Goal: Task Accomplishment & Management: Use online tool/utility

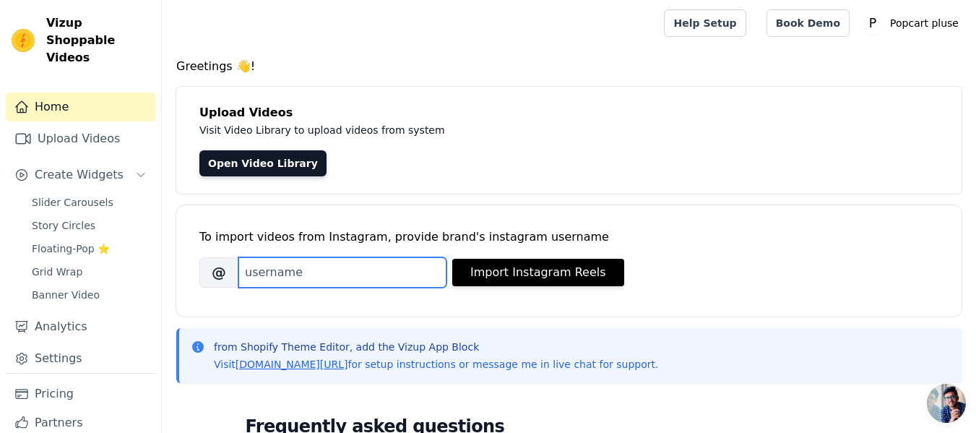
click at [376, 278] on input "Brand's Instagram Username" at bounding box center [342, 272] width 208 height 30
type input "m"
drag, startPoint x: 347, startPoint y: 277, endPoint x: 254, endPoint y: 275, distance: 93.2
click at [254, 275] on input "beme" at bounding box center [342, 272] width 208 height 30
type input "b"
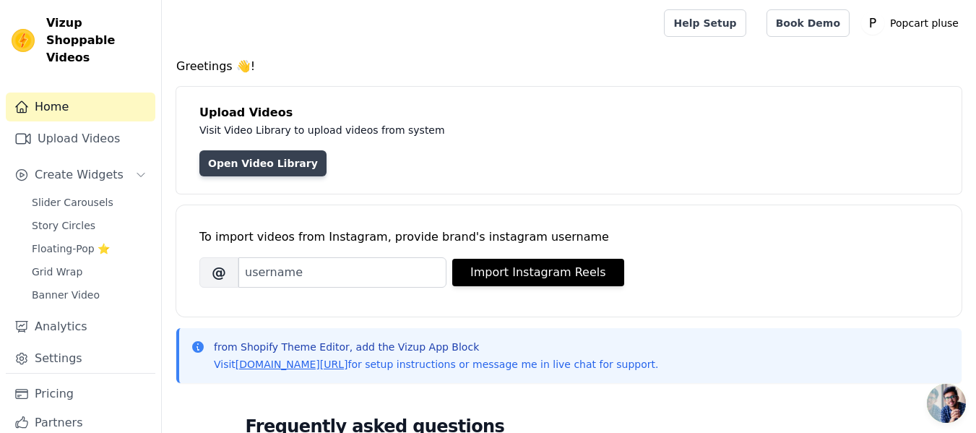
click at [257, 165] on link "Open Video Library" at bounding box center [262, 163] width 127 height 26
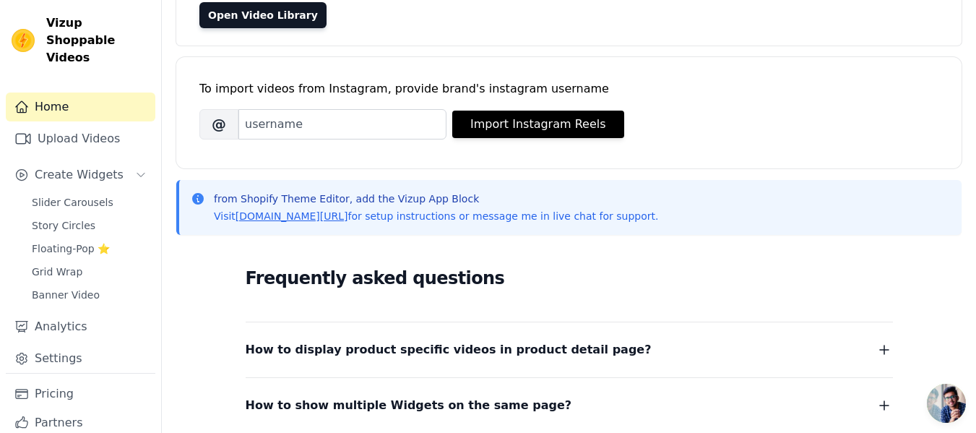
scroll to position [152, 0]
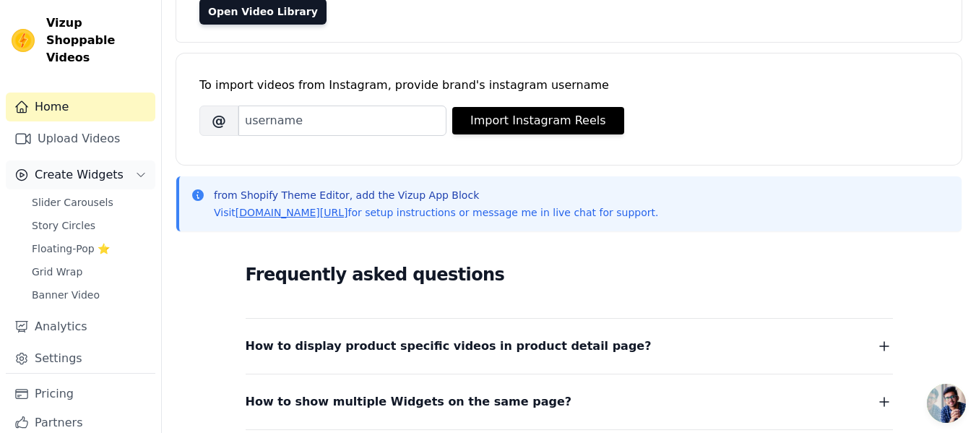
click at [99, 166] on span "Create Widgets" at bounding box center [79, 174] width 89 height 17
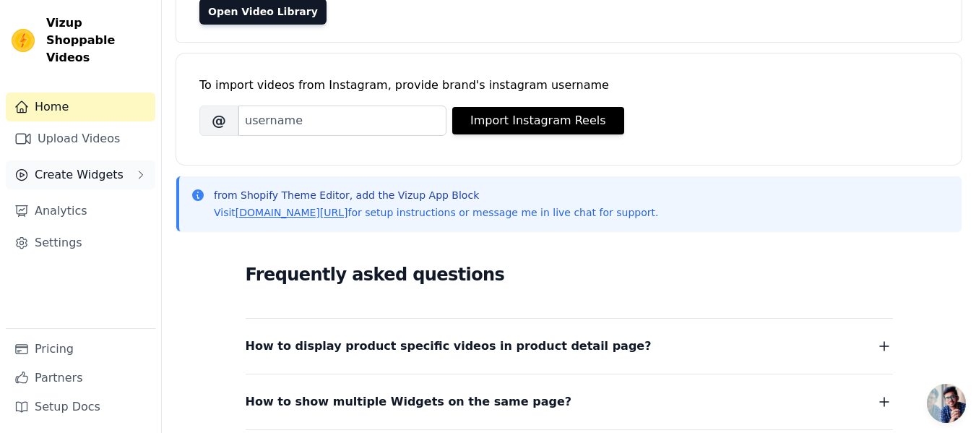
click at [129, 167] on button "Create Widgets" at bounding box center [81, 174] width 150 height 29
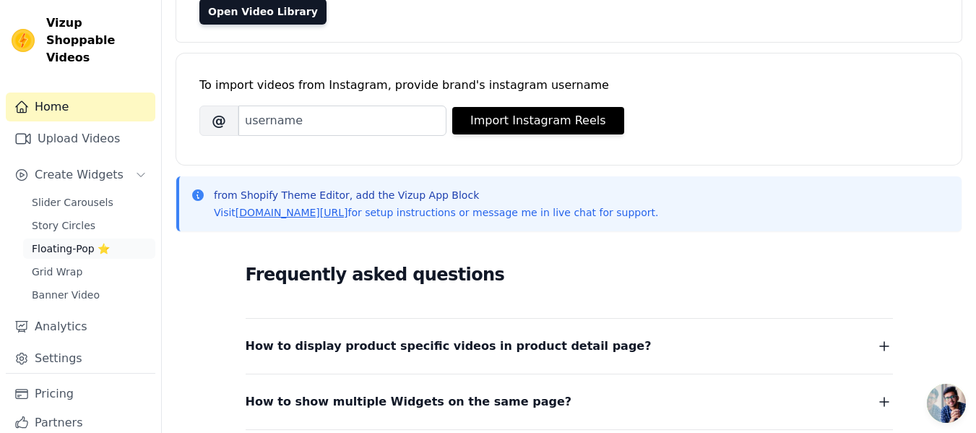
click at [90, 241] on span "Floating-Pop ⭐" at bounding box center [71, 248] width 78 height 14
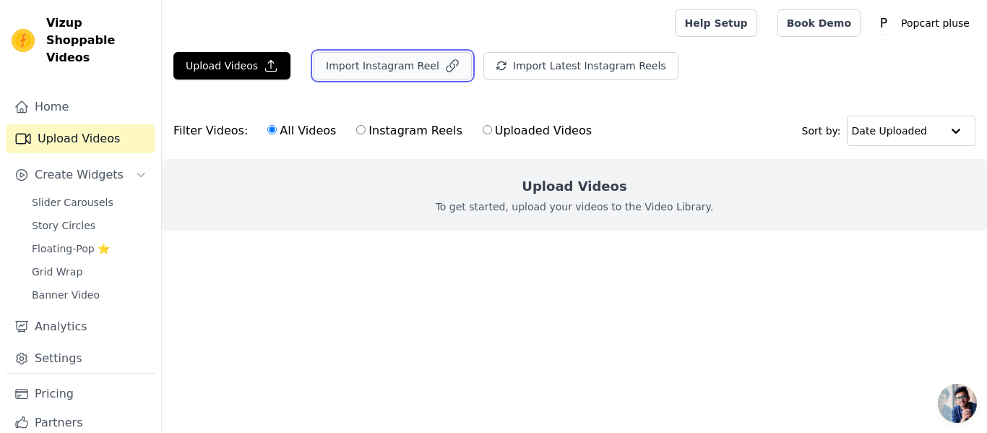
click at [362, 66] on button "Import Instagram Reel" at bounding box center [393, 65] width 158 height 27
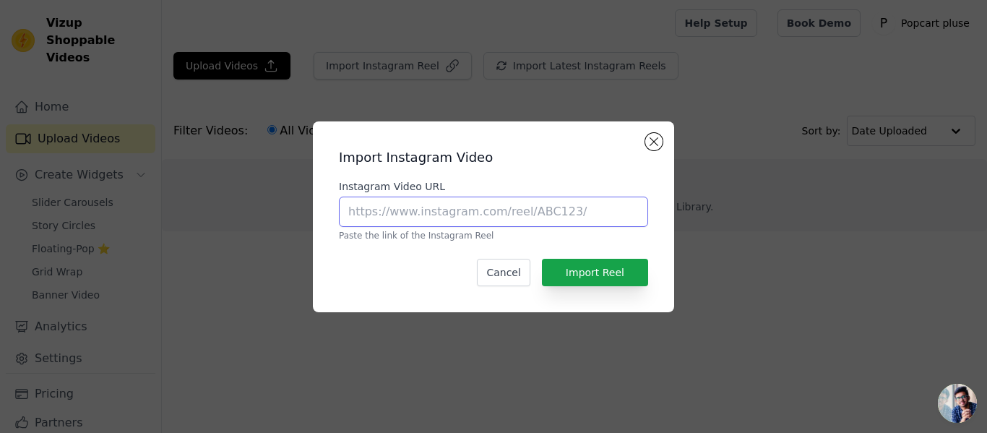
click at [412, 210] on input "Instagram Video URL" at bounding box center [493, 212] width 309 height 30
click at [652, 137] on button "Close modal" at bounding box center [653, 141] width 17 height 17
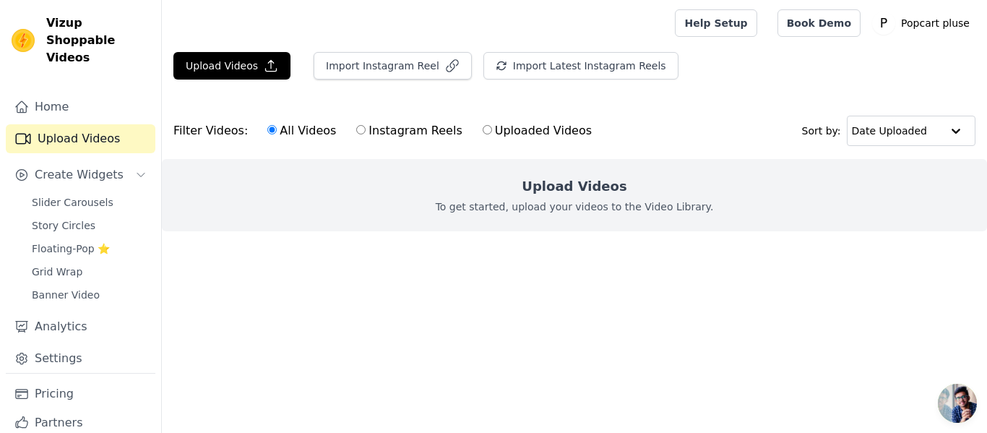
click at [562, 49] on main "Upload Videos Import Instagram Reel Import Latest Instagram Reels Import Latest…" at bounding box center [574, 167] width 825 height 243
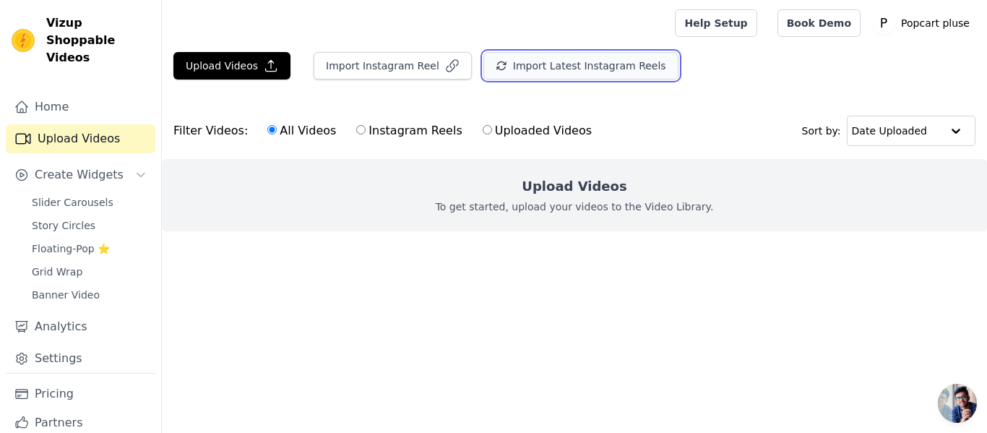
click at [529, 65] on button "Import Latest Instagram Reels" at bounding box center [580, 65] width 195 height 27
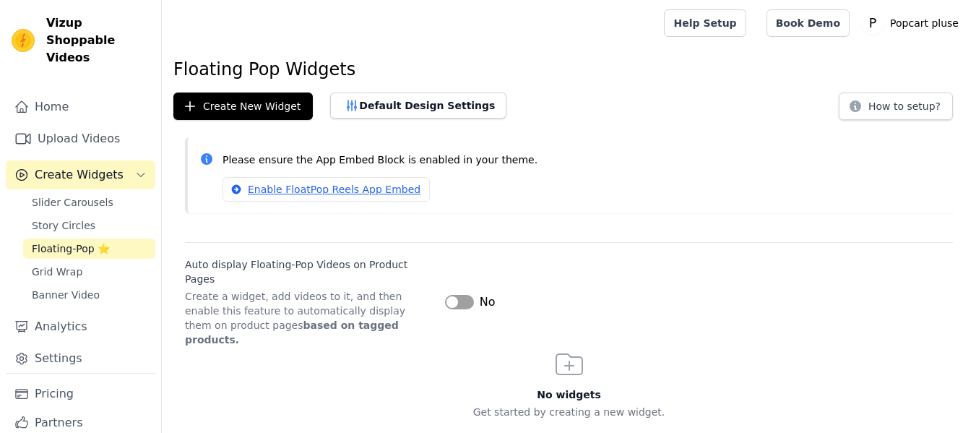
scroll to position [2, 0]
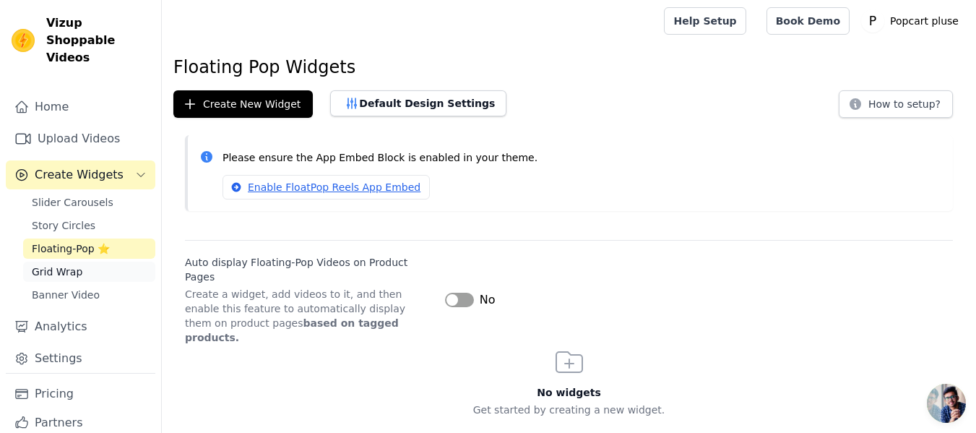
click at [54, 264] on span "Grid Wrap" at bounding box center [57, 271] width 51 height 14
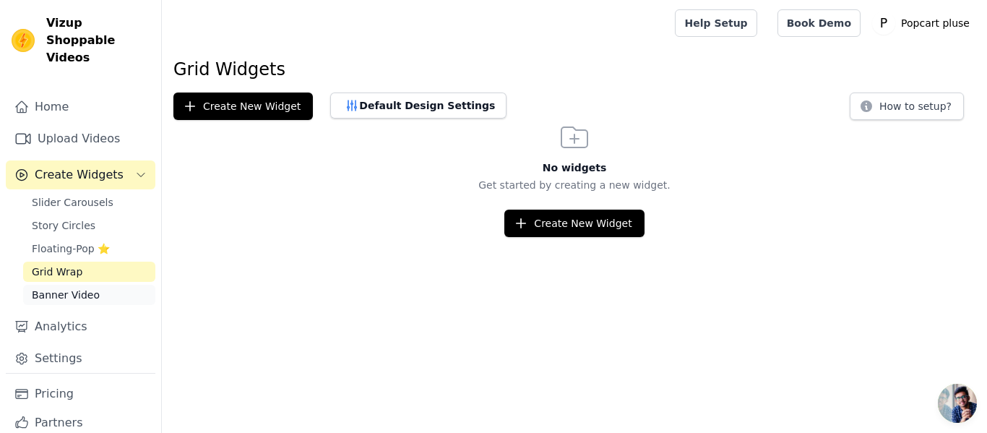
click at [69, 288] on span "Banner Video" at bounding box center [66, 295] width 68 height 14
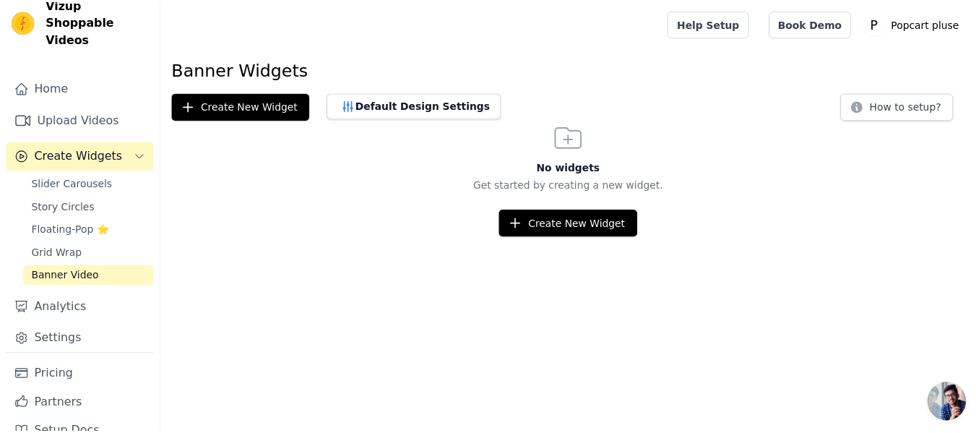
scroll to position [27, 0]
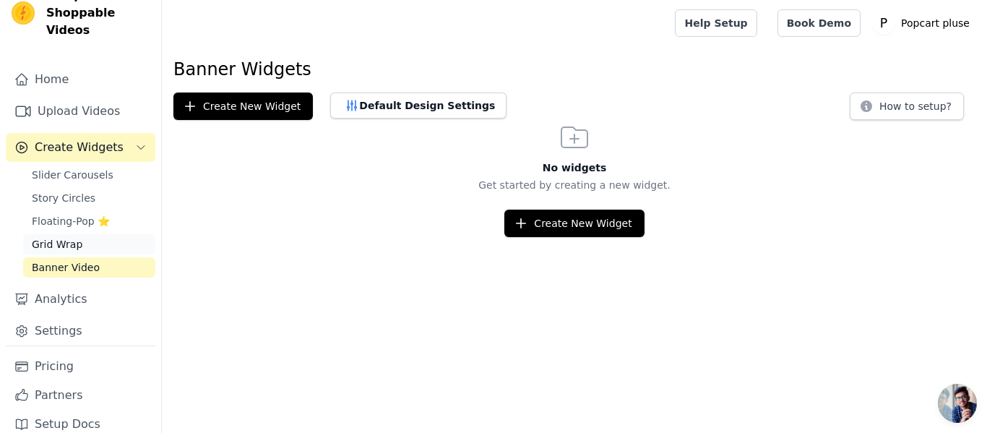
click at [59, 237] on span "Grid Wrap" at bounding box center [57, 244] width 51 height 14
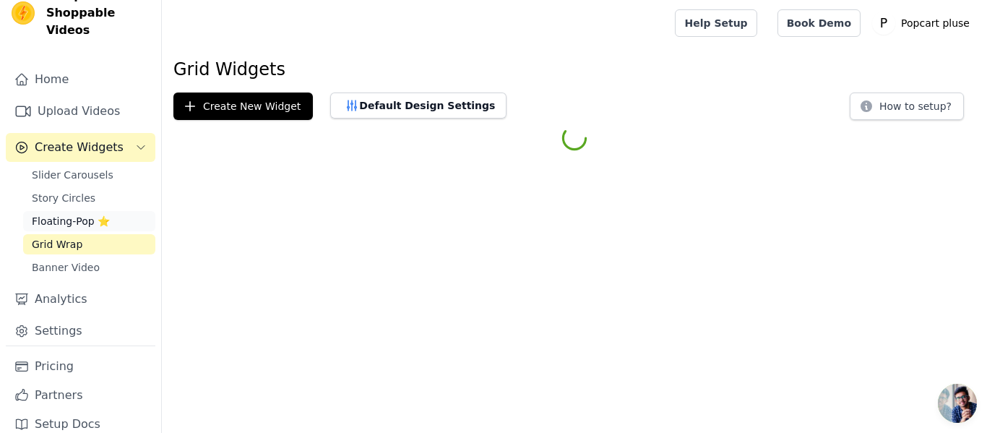
click at [54, 214] on span "Floating-Pop ⭐" at bounding box center [71, 221] width 78 height 14
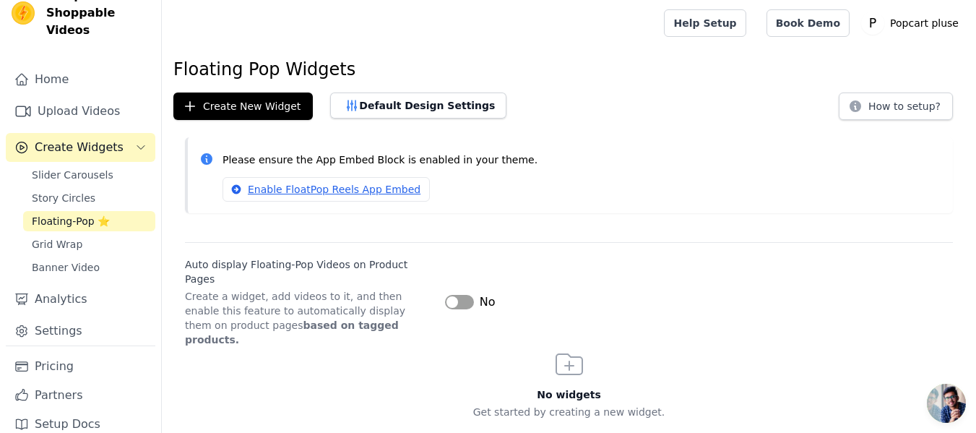
scroll to position [2, 0]
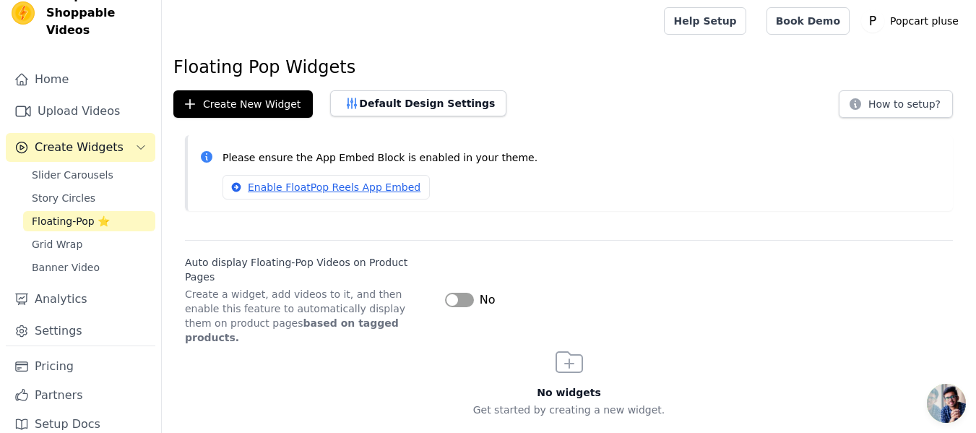
click at [462, 293] on button "Label" at bounding box center [459, 300] width 29 height 14
click at [454, 293] on button "Label" at bounding box center [459, 300] width 29 height 14
click at [549, 345] on div "No widgets Get started by creating a new widget. Create New Widget" at bounding box center [569, 403] width 814 height 117
click at [86, 191] on span "Story Circles" at bounding box center [64, 198] width 64 height 14
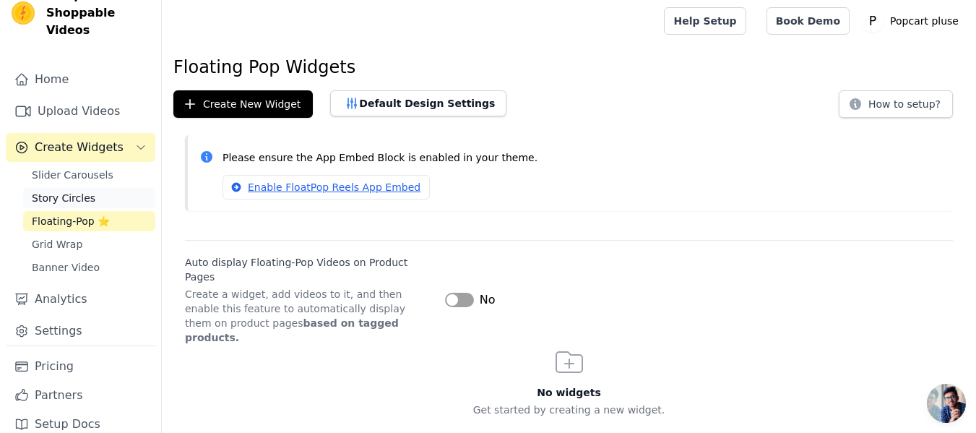
click at [86, 191] on span "Story Circles" at bounding box center [64, 198] width 64 height 14
click at [77, 165] on link "Slider Carousels" at bounding box center [89, 175] width 132 height 20
click at [86, 168] on span "Slider Carousels" at bounding box center [73, 175] width 82 height 14
click at [69, 191] on span "Story Circles" at bounding box center [64, 198] width 64 height 14
click at [68, 168] on span "Slider Carousels" at bounding box center [73, 175] width 82 height 14
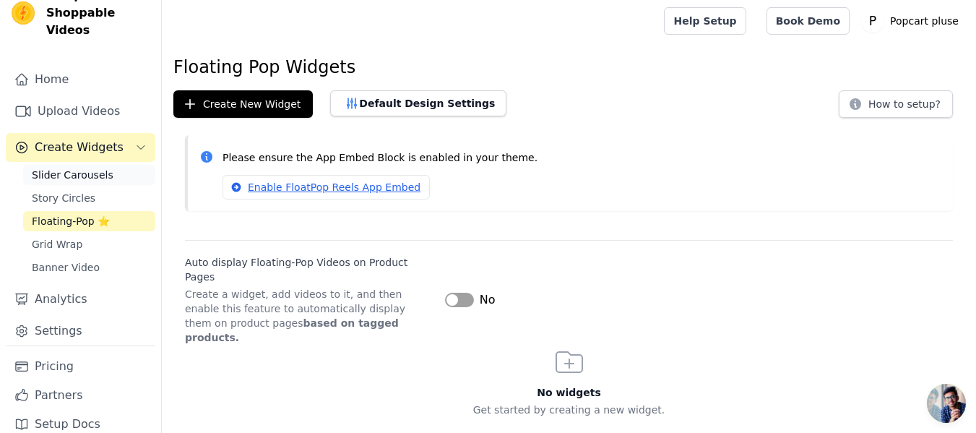
click at [68, 168] on span "Slider Carousels" at bounding box center [73, 175] width 82 height 14
click at [61, 168] on span "Slider Carousels" at bounding box center [73, 175] width 82 height 14
click at [73, 191] on span "Story Circles" at bounding box center [64, 198] width 64 height 14
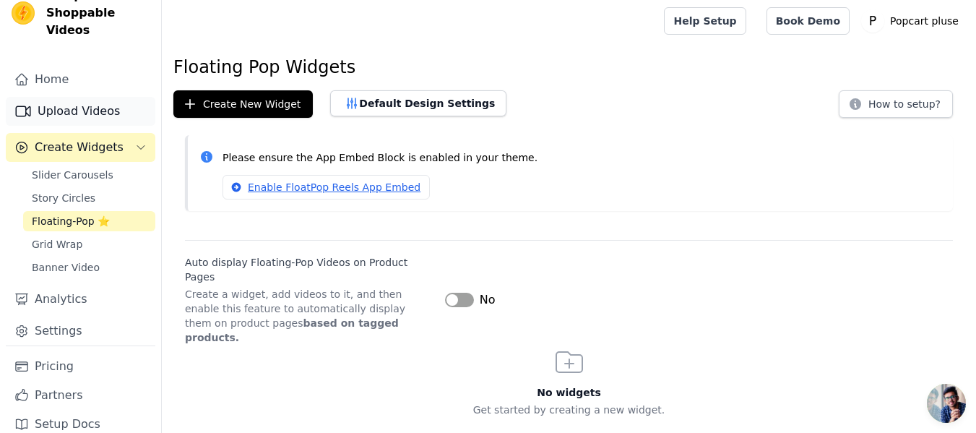
click at [76, 97] on link "Upload Videos" at bounding box center [81, 111] width 150 height 29
click at [59, 100] on link "Upload Videos" at bounding box center [81, 111] width 150 height 29
click at [92, 97] on link "Upload Videos" at bounding box center [81, 111] width 150 height 29
click at [582, 121] on div "Floating Pop Widgets Create New Widget Default Design Settings How to setup? Pl…" at bounding box center [569, 259] width 814 height 406
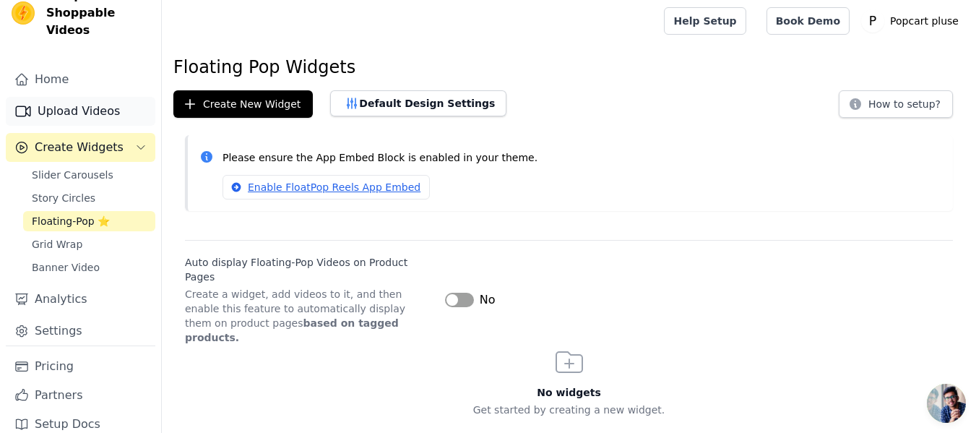
click at [76, 100] on link "Upload Videos" at bounding box center [81, 111] width 150 height 29
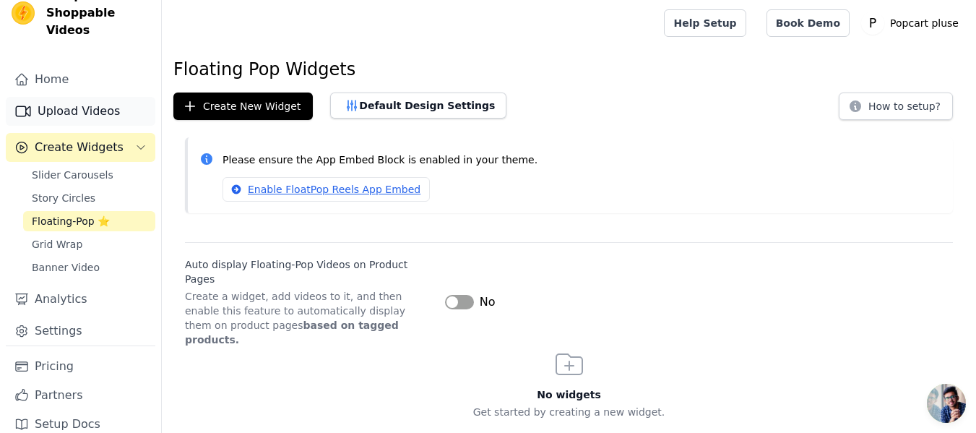
click at [35, 97] on link "Upload Videos" at bounding box center [81, 111] width 150 height 29
click at [25, 103] on icon "Sidebar" at bounding box center [22, 111] width 17 height 17
click at [44, 69] on link "Home" at bounding box center [81, 79] width 150 height 29
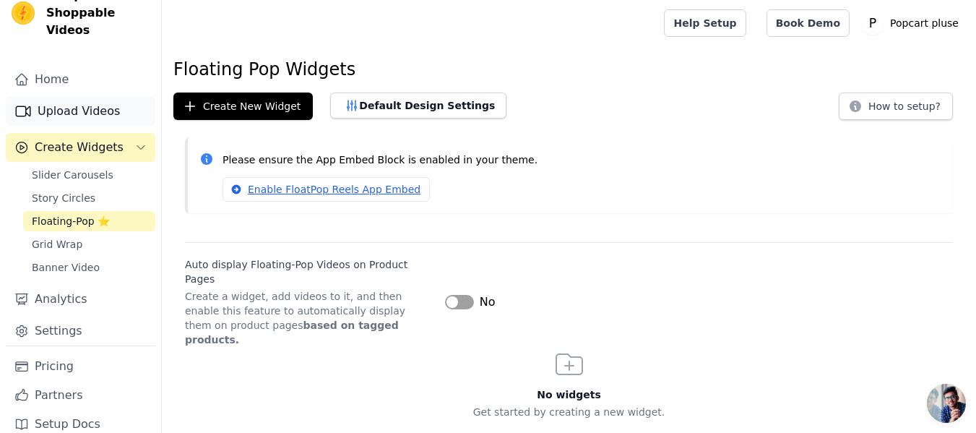
click at [83, 98] on link "Upload Videos" at bounding box center [81, 111] width 150 height 29
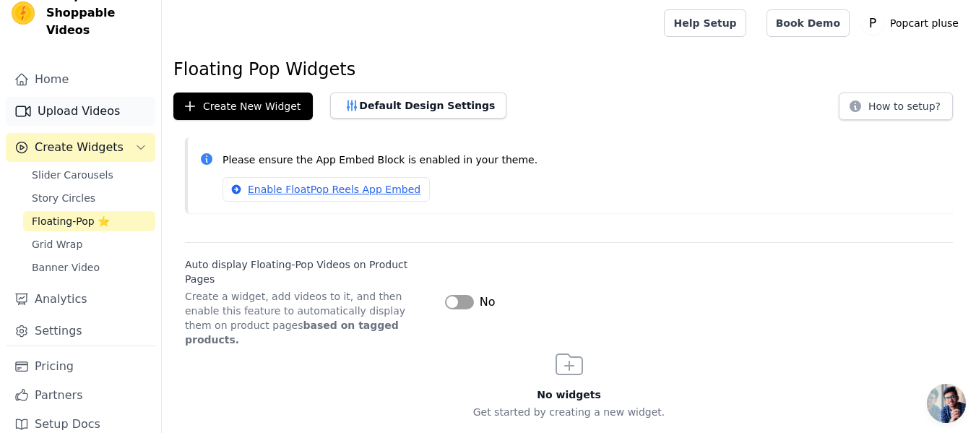
click at [83, 98] on link "Upload Videos" at bounding box center [81, 111] width 150 height 29
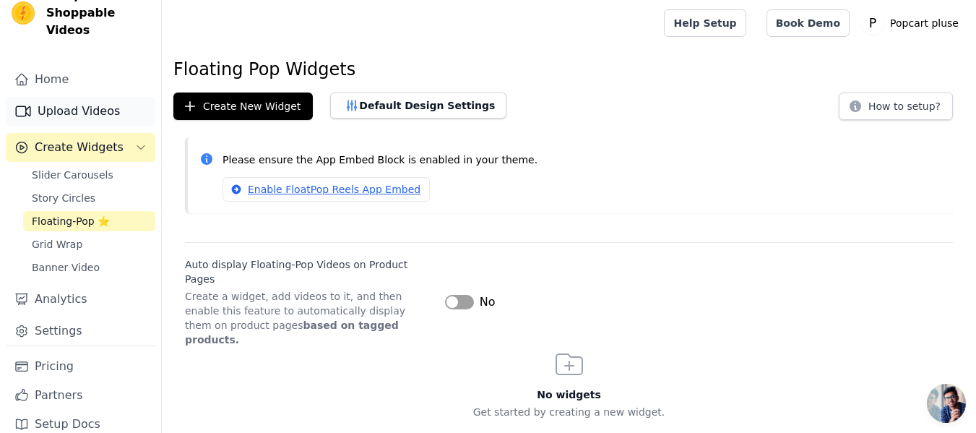
click at [83, 98] on link "Upload Videos" at bounding box center [81, 111] width 150 height 29
drag, startPoint x: 53, startPoint y: 95, endPoint x: 37, endPoint y: 94, distance: 16.6
click at [37, 97] on link "Upload Videos" at bounding box center [81, 111] width 150 height 29
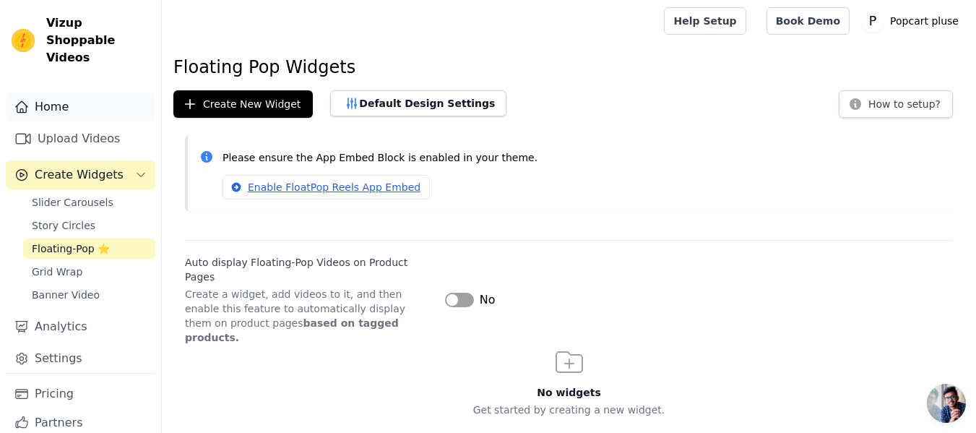
click at [48, 94] on link "Home" at bounding box center [81, 106] width 150 height 29
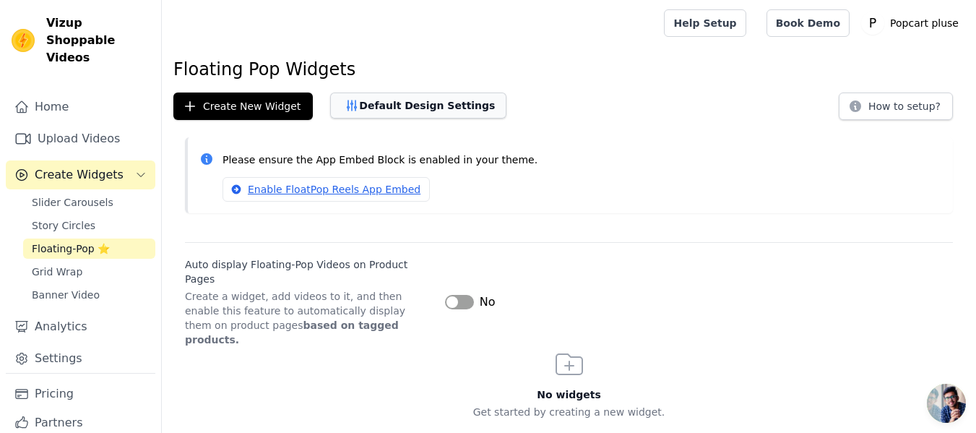
click at [366, 111] on button "Default Design Settings" at bounding box center [418, 105] width 176 height 26
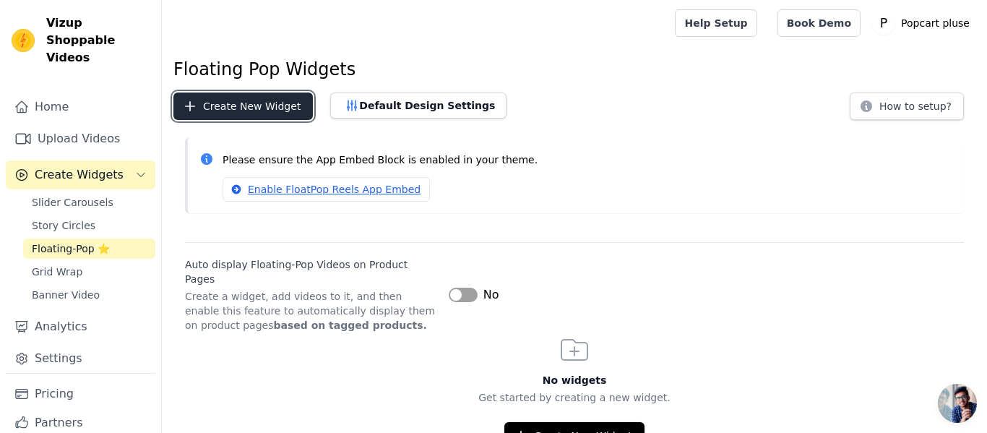
click at [238, 105] on button "Create New Widget" at bounding box center [242, 105] width 139 height 27
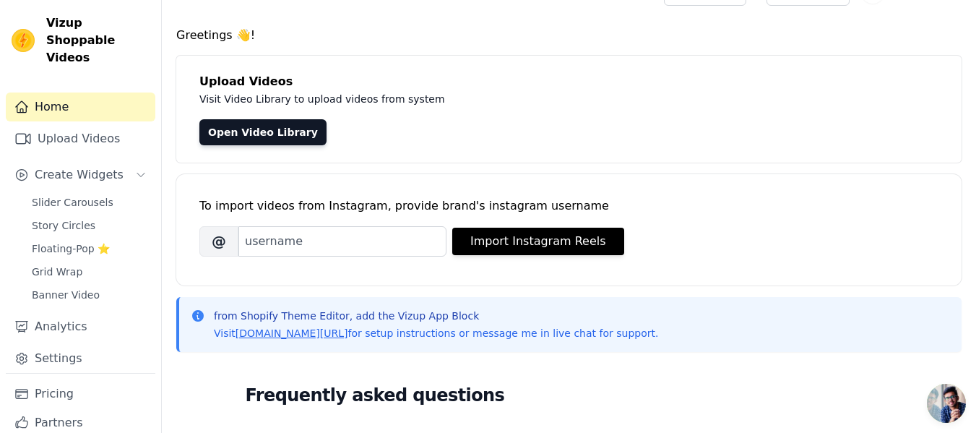
scroll to position [30, 0]
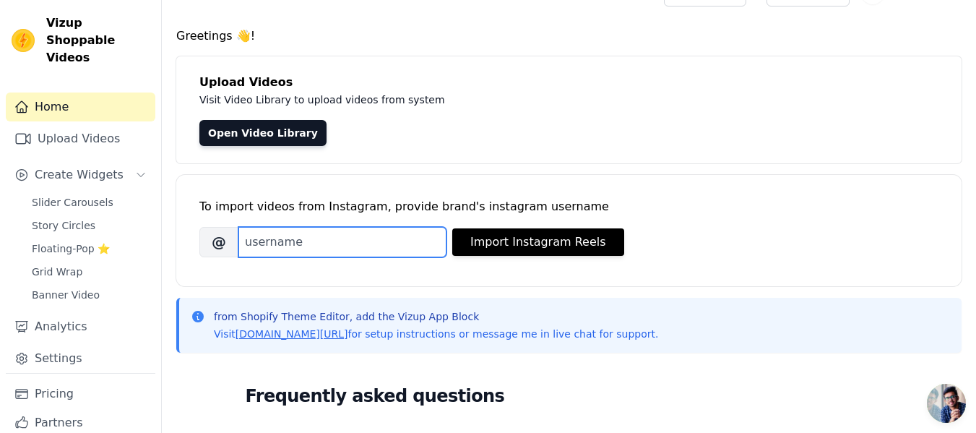
click at [281, 244] on input "Brand's Instagram Username" at bounding box center [342, 242] width 208 height 30
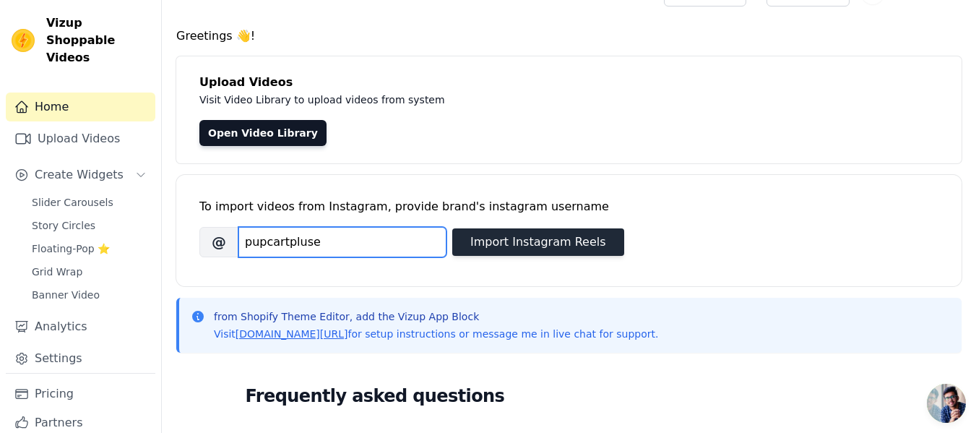
type input "pupcartpluse"
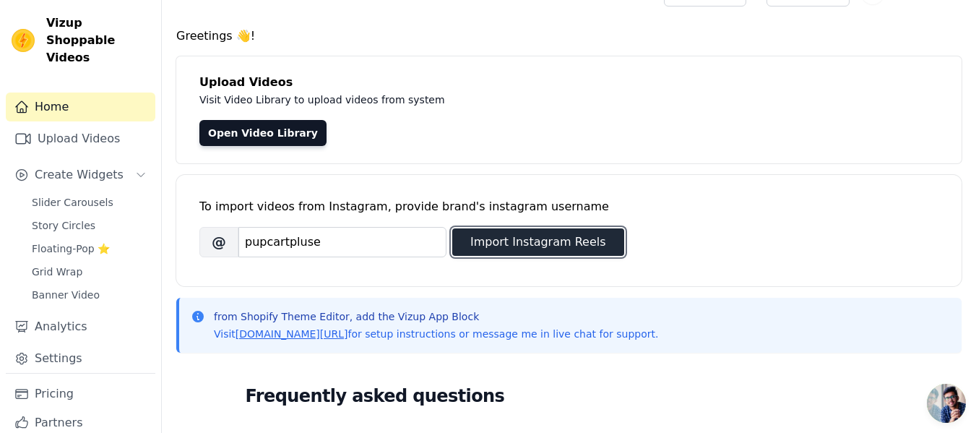
click at [483, 250] on button "Import Instagram Reels" at bounding box center [538, 241] width 172 height 27
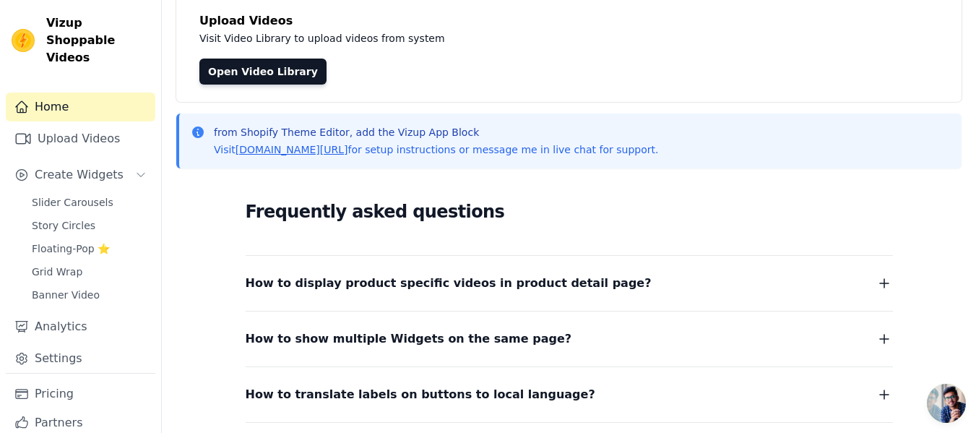
scroll to position [0, 0]
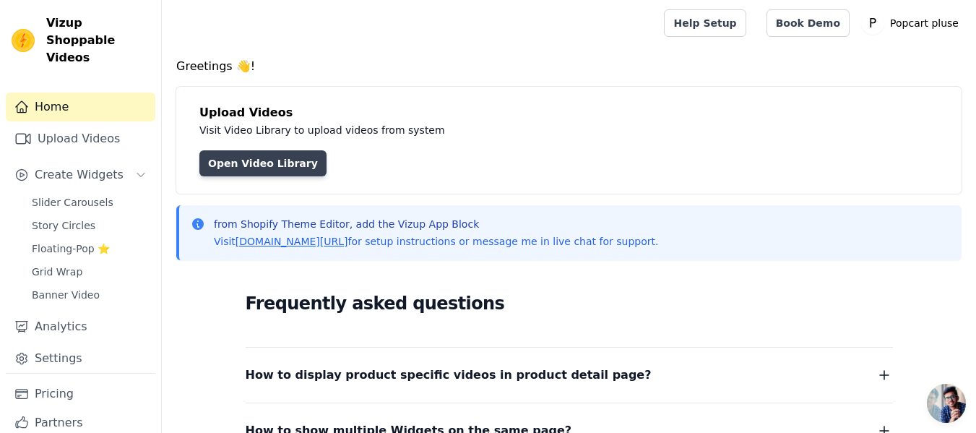
click at [254, 165] on link "Open Video Library" at bounding box center [262, 163] width 127 height 26
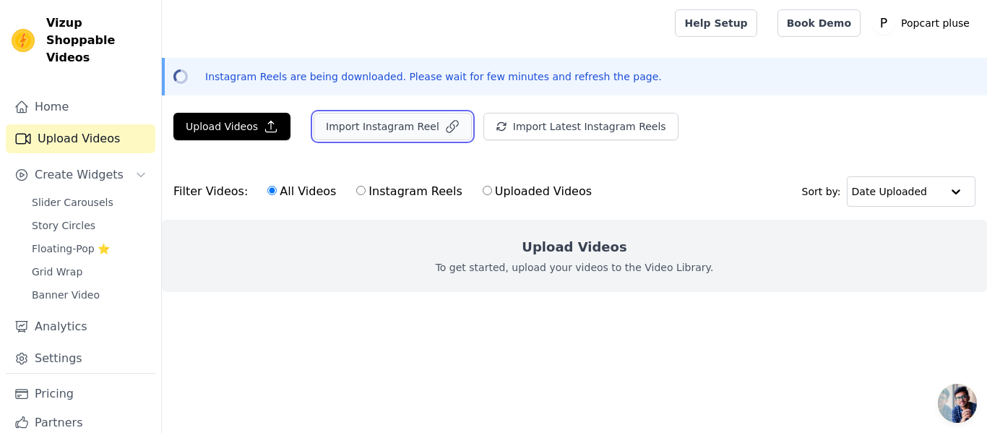
click at [355, 125] on button "Import Instagram Reel" at bounding box center [393, 126] width 158 height 27
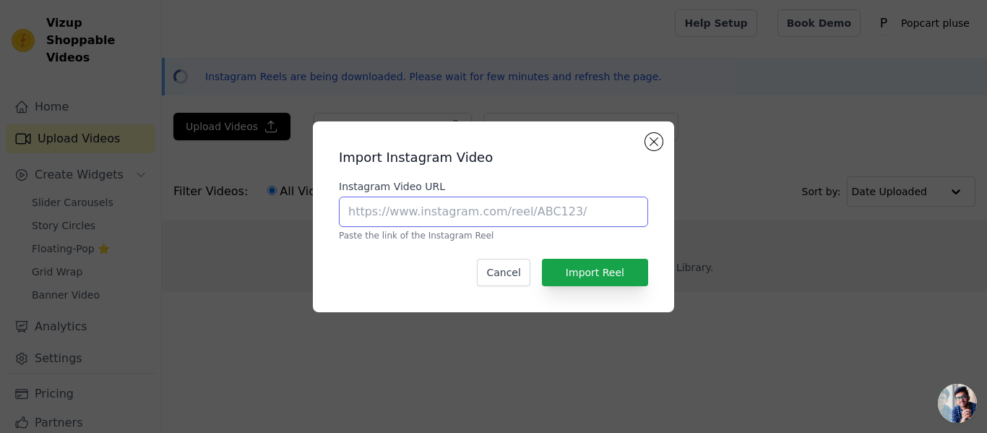
click at [574, 214] on input "Instagram Video URL" at bounding box center [493, 212] width 309 height 30
